Goal: Task Accomplishment & Management: Use online tool/utility

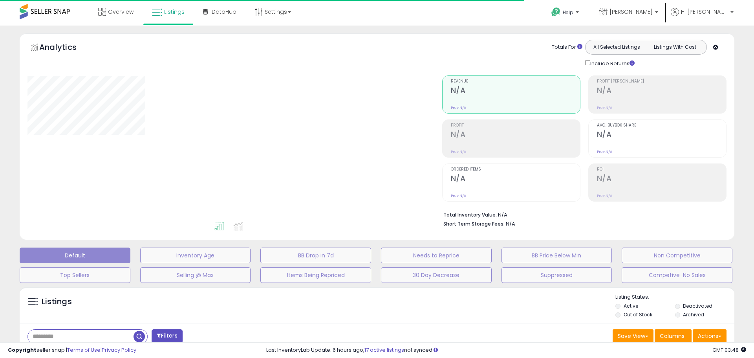
type input "**********"
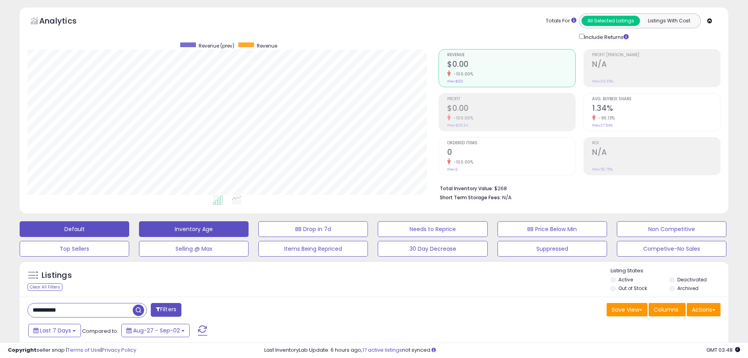
scroll to position [39, 0]
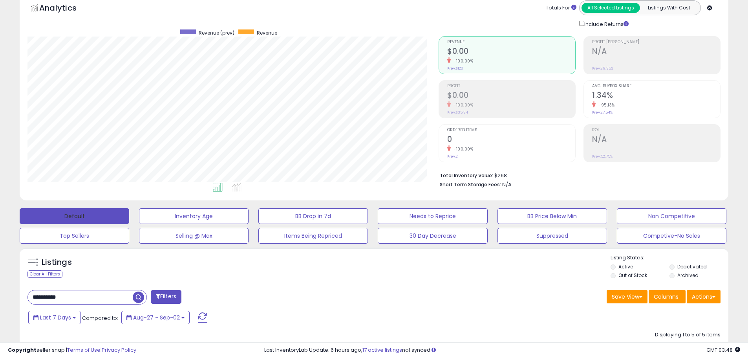
click at [108, 214] on button "Default" at bounding box center [75, 216] width 110 height 16
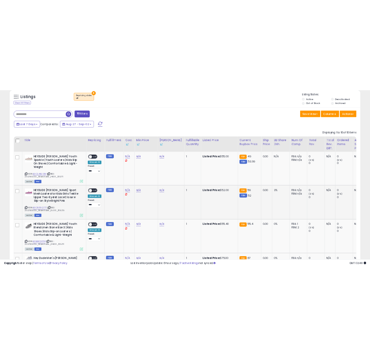
scroll to position [275, 0]
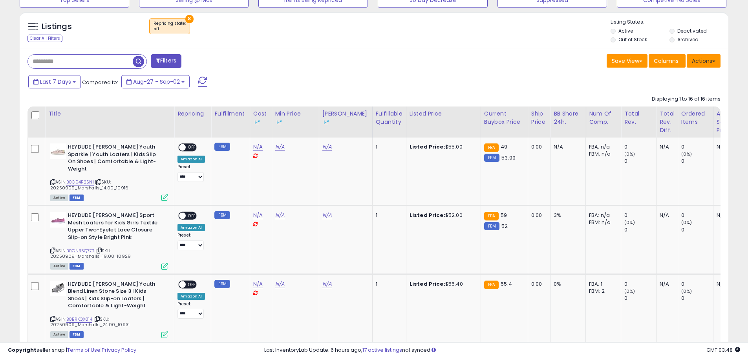
click at [708, 65] on button "Actions" at bounding box center [704, 60] width 34 height 13
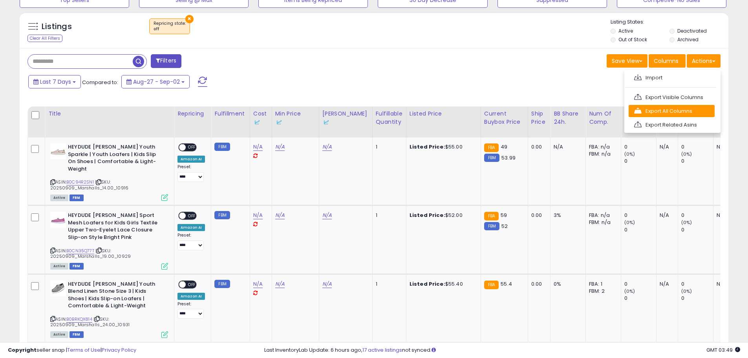
click at [679, 110] on link "Export All Columns" at bounding box center [672, 111] width 86 height 12
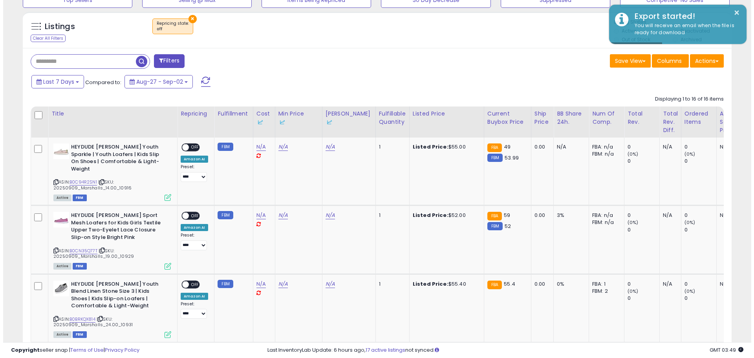
scroll to position [161, 411]
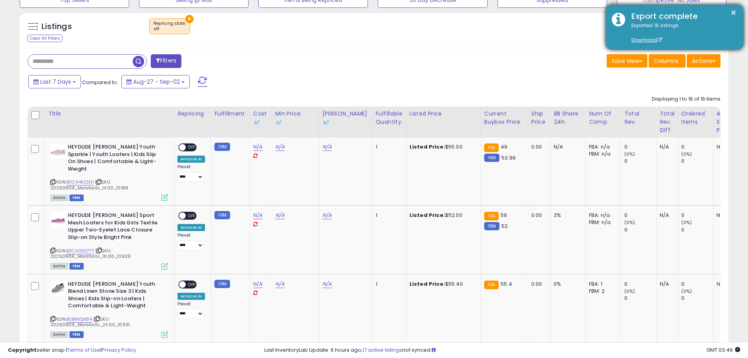
click at [659, 33] on div "Exported 16 listings. Download" at bounding box center [681, 33] width 112 height 22
click at [652, 37] on link "Download" at bounding box center [646, 40] width 31 height 7
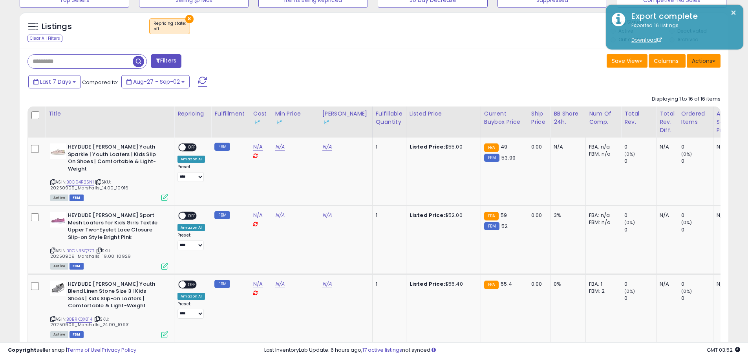
click at [700, 64] on button "Actions" at bounding box center [704, 60] width 34 height 13
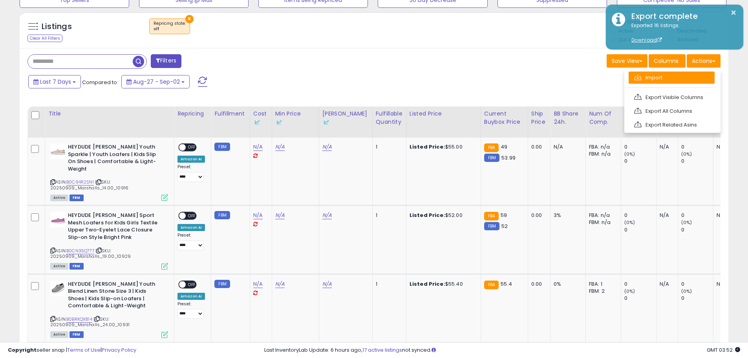
click at [667, 81] on link "Import" at bounding box center [672, 77] width 86 height 12
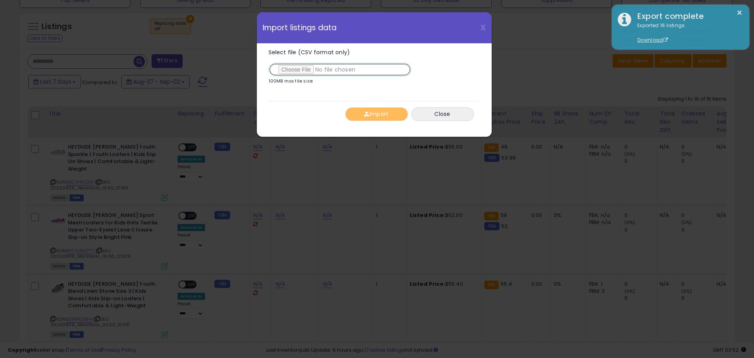
click at [311, 69] on input "Select file (CSV format only)" at bounding box center [340, 69] width 143 height 13
type input "**********"
click at [388, 117] on button "Import" at bounding box center [376, 114] width 63 height 14
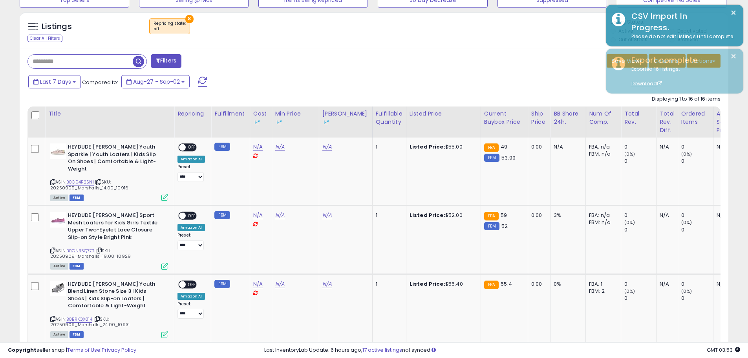
scroll to position [392481, 392231]
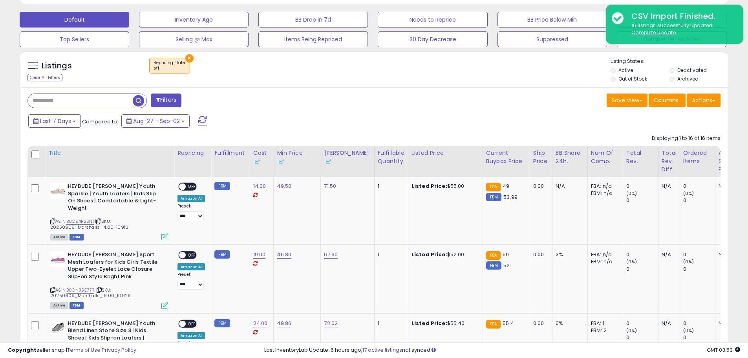
scroll to position [161, 411]
click at [48, 124] on span "Last 7 Days" at bounding box center [55, 121] width 31 height 8
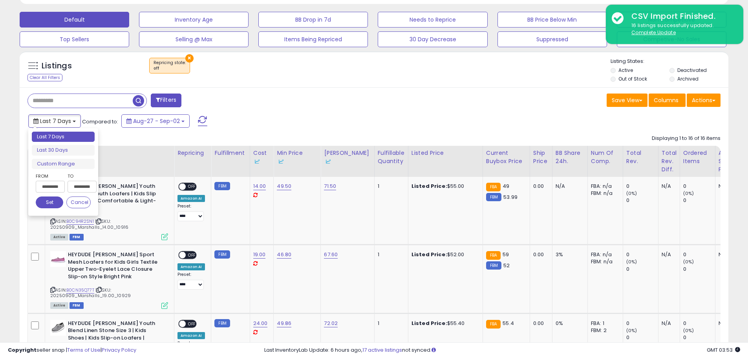
type input "**********"
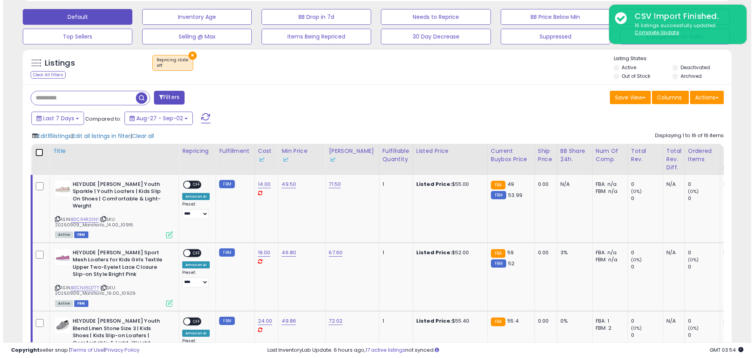
scroll to position [205, 0]
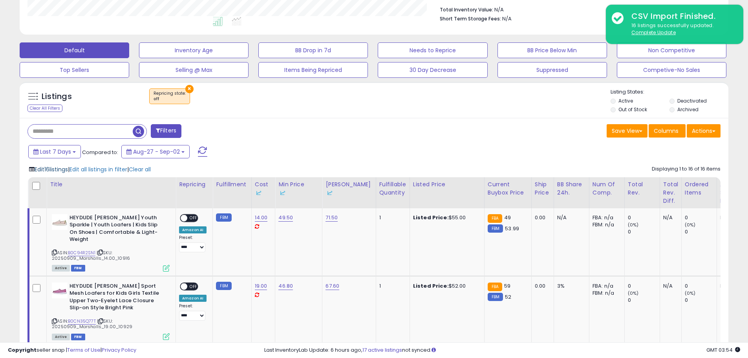
click at [67, 167] on span "Edit 16 listings" at bounding box center [51, 169] width 33 height 8
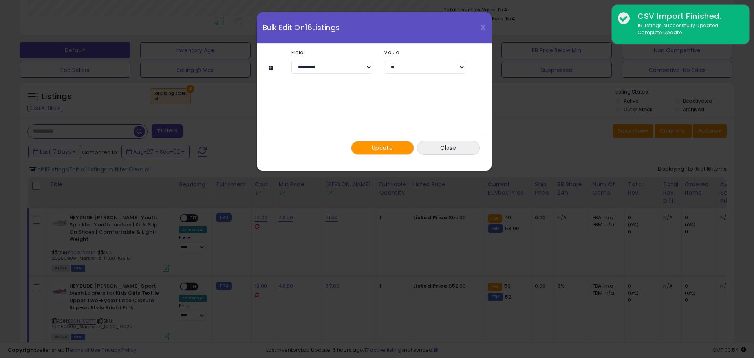
click at [372, 148] on span "Update" at bounding box center [382, 148] width 21 height 8
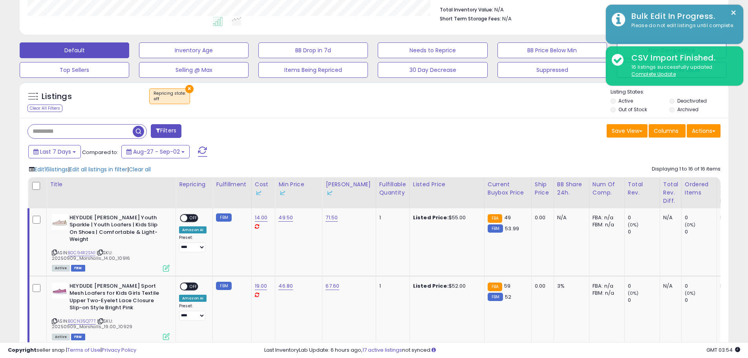
scroll to position [392481, 392231]
